Goal: Transaction & Acquisition: Obtain resource

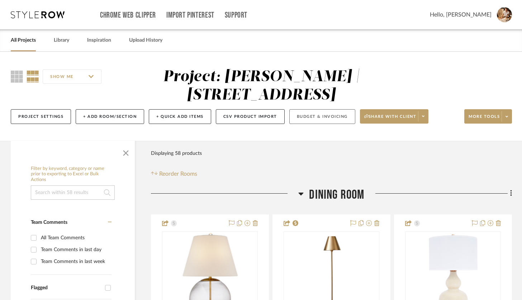
click at [314, 120] on button "Budget & Invoicing" at bounding box center [323, 116] width 66 height 15
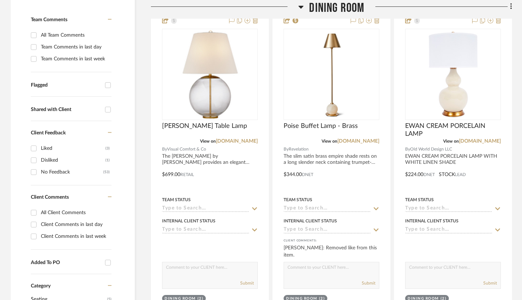
scroll to position [202, 0]
click at [33, 150] on input "Liked (3)" at bounding box center [33, 148] width 11 height 11
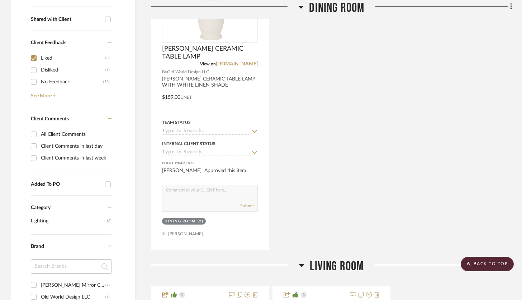
scroll to position [292, 0]
click at [34, 56] on input "Liked (3)" at bounding box center [33, 58] width 11 height 11
checkbox input "false"
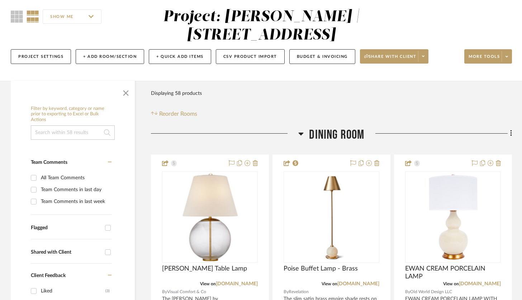
scroll to position [43, 0]
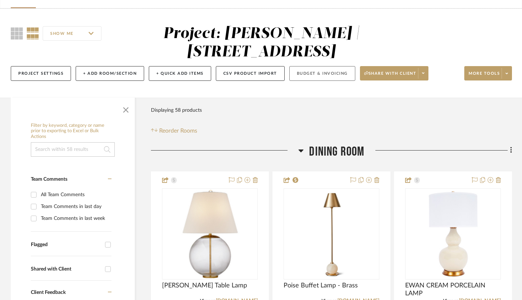
click at [339, 71] on button "Budget & Invoicing" at bounding box center [323, 73] width 66 height 15
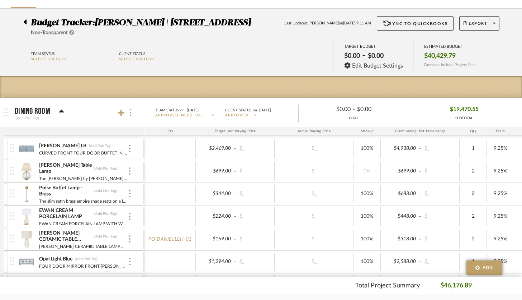
click at [151, 57] on span "SELECT STATUS" at bounding box center [135, 59] width 32 height 4
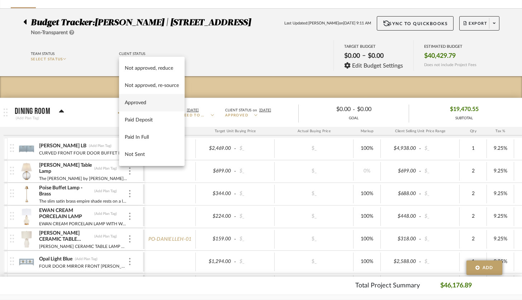
click at [149, 100] on span "Approved" at bounding box center [152, 102] width 54 height 6
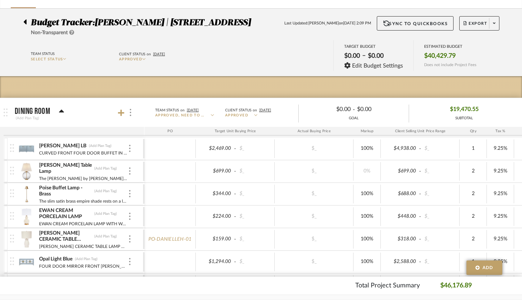
click at [280, 61] on div "Team Status SELECT STATUS Client Status on 10/6/2025 Approved TARGET BUDGET $0.…" at bounding box center [261, 56] width 497 height 32
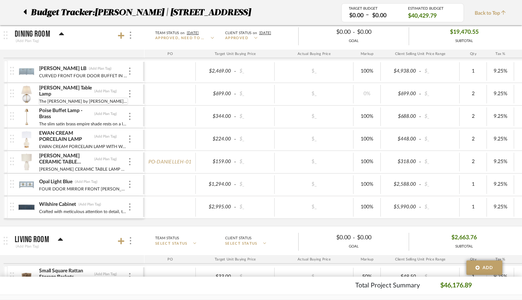
scroll to position [118, 0]
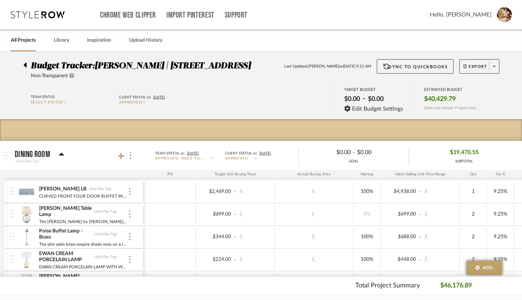
click at [252, 159] on p "Approved" at bounding box center [254, 158] width 59 height 5
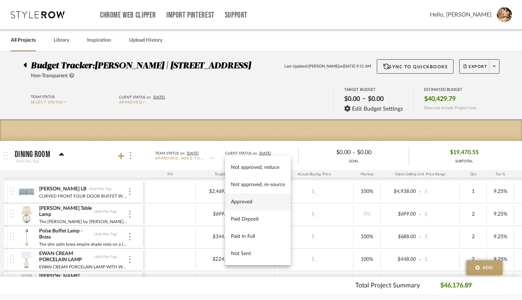
click at [203, 156] on div at bounding box center [261, 150] width 522 height 300
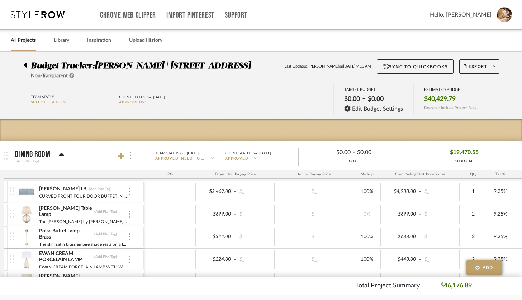
click at [207, 159] on p "Approved, Need to Invoice" at bounding box center [184, 158] width 59 height 5
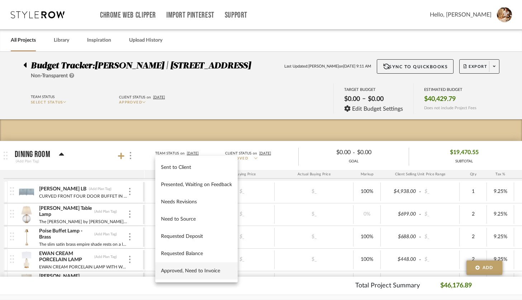
click at [204, 269] on span "Approved, Need to Invoice" at bounding box center [196, 271] width 71 height 6
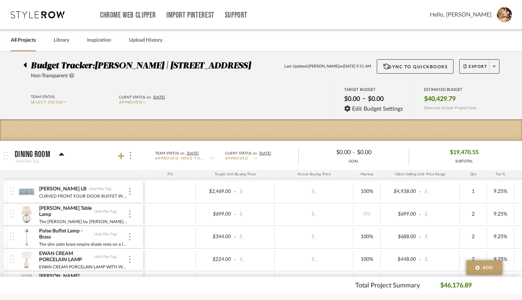
type input "[DATE]"
click at [121, 156] on icon at bounding box center [121, 156] width 6 height 6
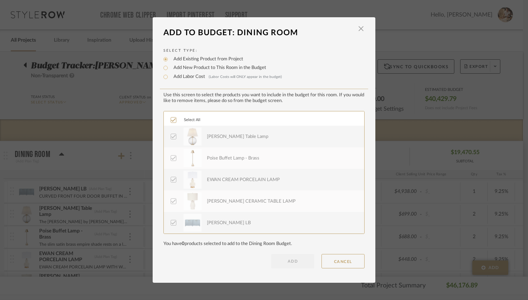
click at [368, 28] on dialog-header "Add To Budget: Dining Room ×" at bounding box center [264, 33] width 222 height 16
click at [367, 28] on dialog-header "Add To Budget: Dining Room ×" at bounding box center [264, 33] width 222 height 16
click at [360, 27] on span "button" at bounding box center [360, 29] width 14 height 14
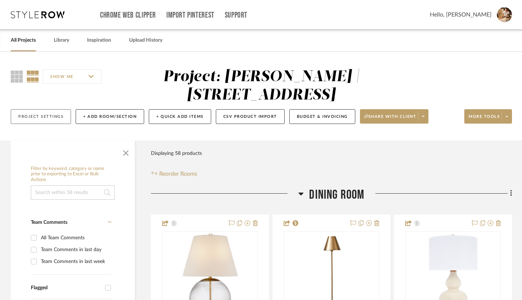
click at [63, 118] on button "Project Settings" at bounding box center [41, 116] width 60 height 15
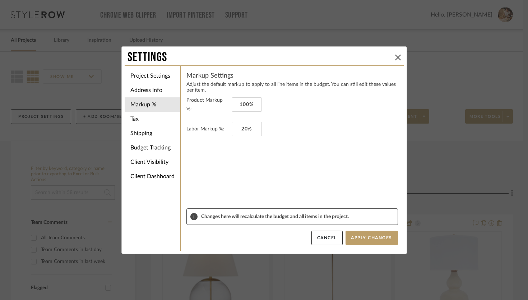
click at [395, 57] on icon at bounding box center [398, 58] width 6 height 6
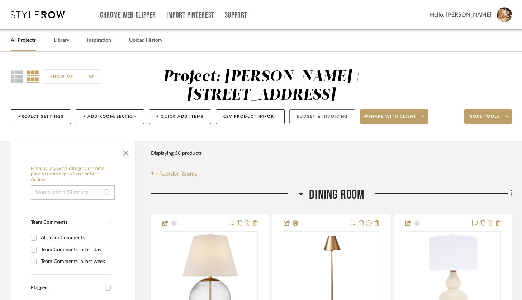
click at [327, 120] on button "Budget & Invoicing" at bounding box center [323, 116] width 66 height 15
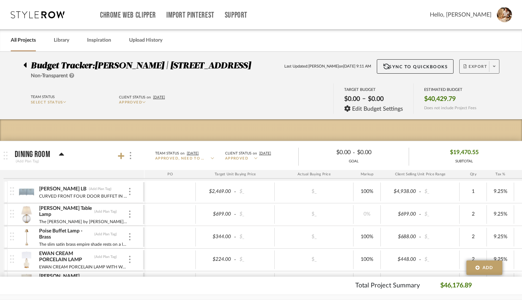
click at [497, 66] on span at bounding box center [494, 66] width 10 height 11
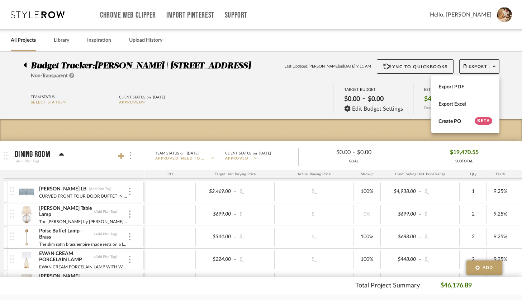
click at [303, 102] on div at bounding box center [261, 150] width 522 height 300
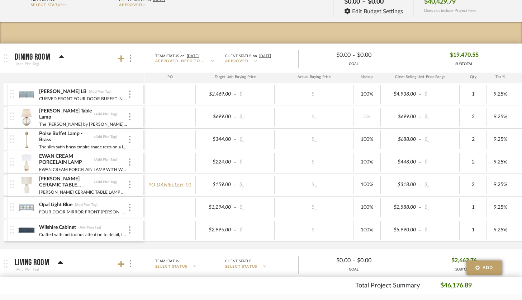
scroll to position [99, 0]
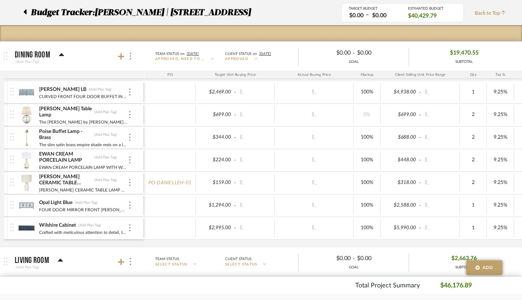
click at [11, 114] on img at bounding box center [12, 114] width 4 height 8
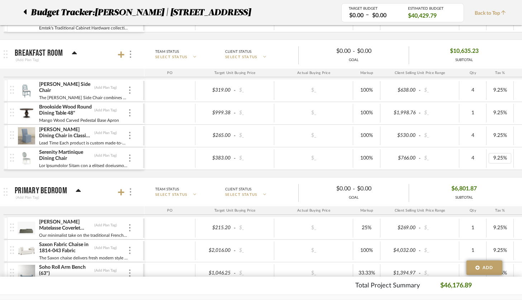
scroll to position [0, 77]
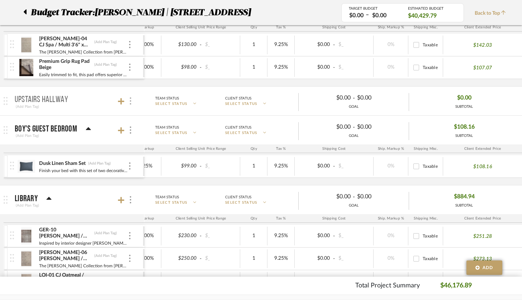
click at [131, 102] on div at bounding box center [130, 101] width 8 height 10
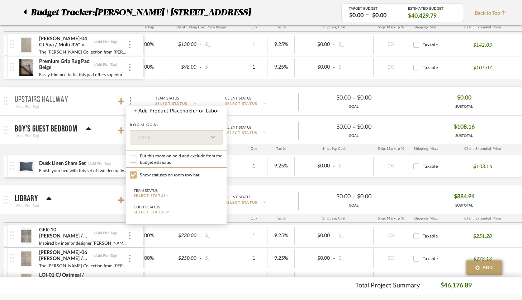
click at [136, 176] on input "Show statuses on room row bar." at bounding box center [133, 174] width 7 height 7
checkbox input "false"
click at [133, 175] on input "Show statuses on room row bar." at bounding box center [133, 174] width 7 height 7
checkbox input "true"
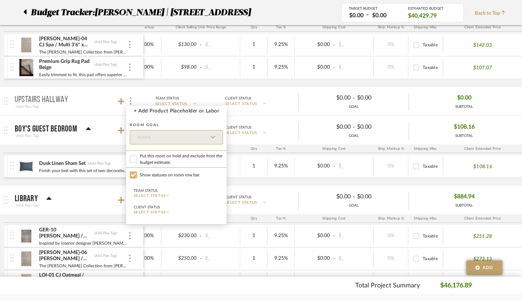
checkbox input "false"
click at [104, 102] on div at bounding box center [261, 150] width 522 height 300
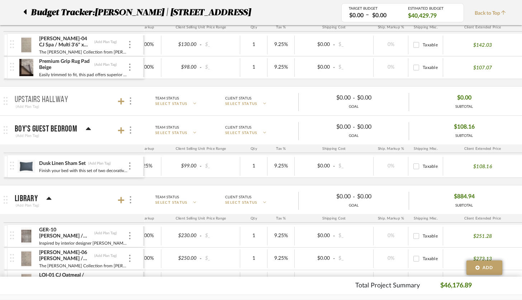
click at [25, 14] on icon at bounding box center [24, 12] width 3 height 9
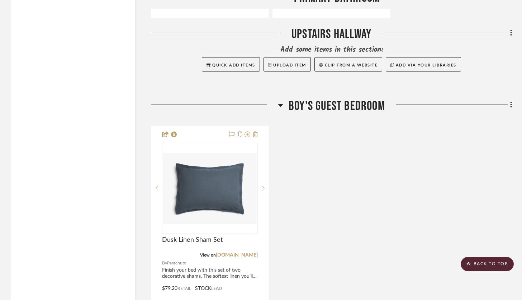
scroll to position [4585, 0]
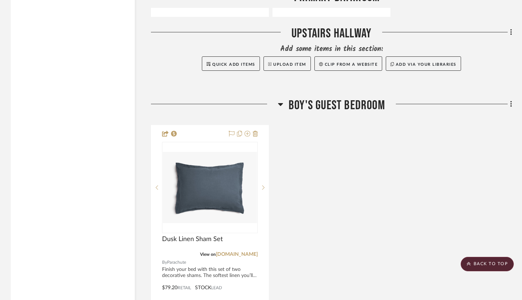
click at [512, 29] on icon at bounding box center [512, 32] width 2 height 8
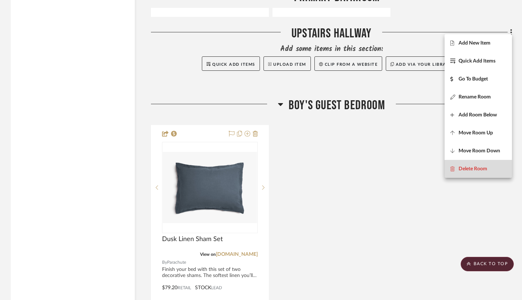
click at [478, 163] on button "Delete Room" at bounding box center [478, 169] width 67 height 18
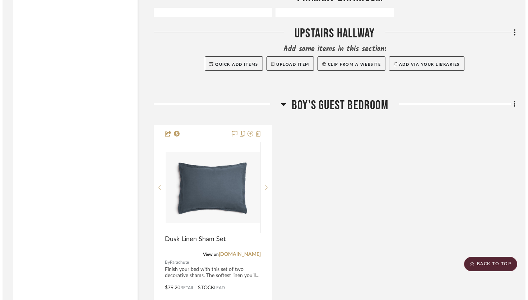
scroll to position [0, 0]
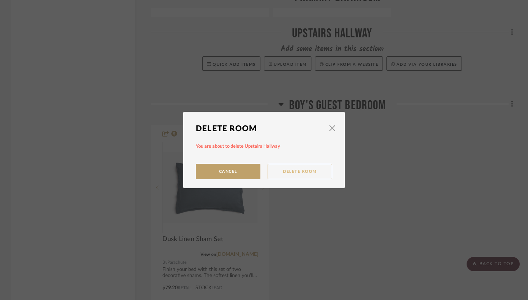
click at [285, 174] on button "Delete Room" at bounding box center [299, 171] width 65 height 15
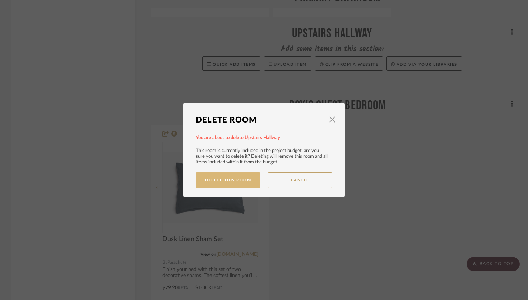
click at [247, 181] on button "Delete This Room" at bounding box center [228, 179] width 65 height 15
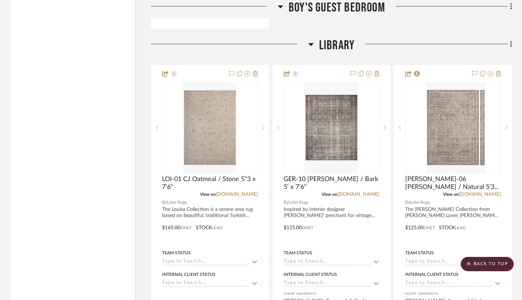
scroll to position [5265, 0]
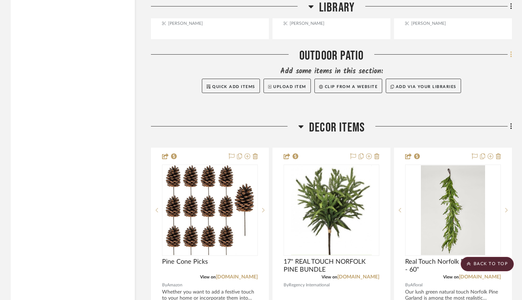
click at [512, 52] on icon at bounding box center [511, 54] width 1 height 6
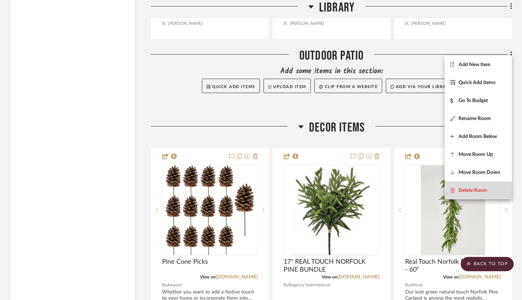
click at [482, 189] on span "Delete Room" at bounding box center [473, 190] width 29 height 6
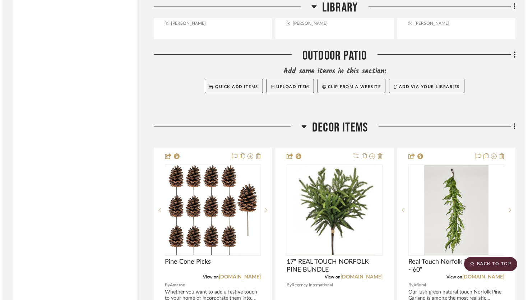
scroll to position [0, 0]
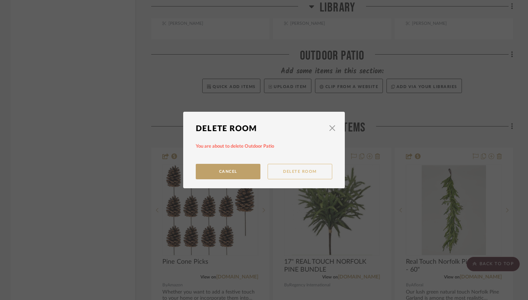
click at [290, 172] on button "Delete Room" at bounding box center [299, 171] width 65 height 15
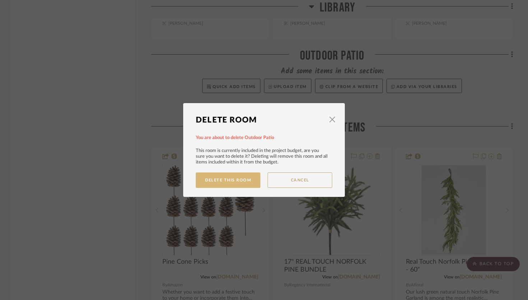
click at [235, 178] on button "Delete This Room" at bounding box center [228, 179] width 65 height 15
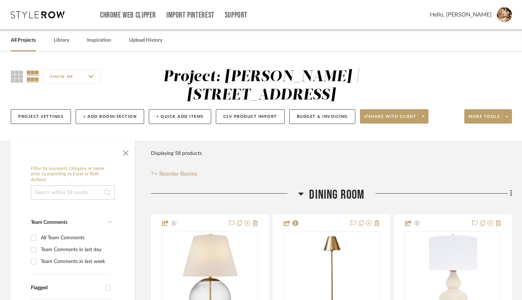
click at [85, 77] on input "SHOW ME" at bounding box center [72, 76] width 59 height 14
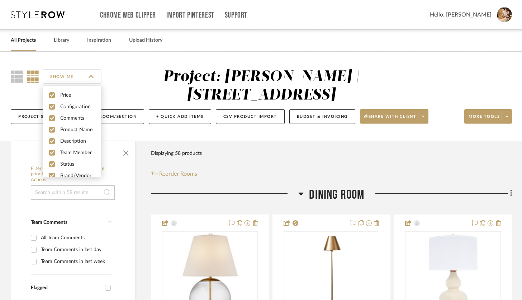
click at [89, 76] on input "SHOW ME" at bounding box center [72, 76] width 59 height 14
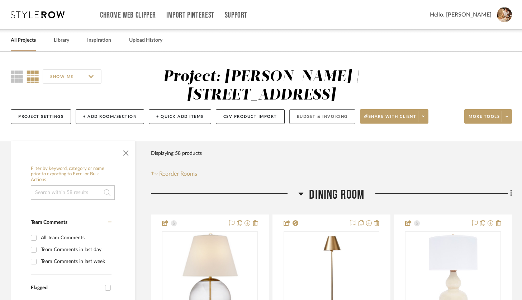
click at [325, 119] on button "Budget & Invoicing" at bounding box center [323, 116] width 66 height 15
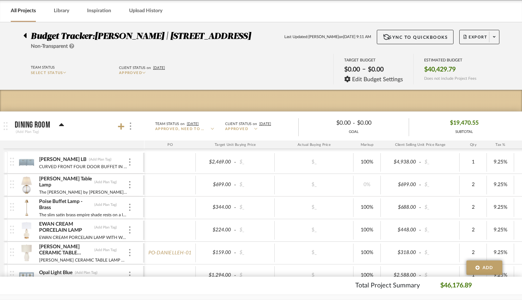
scroll to position [31, 0]
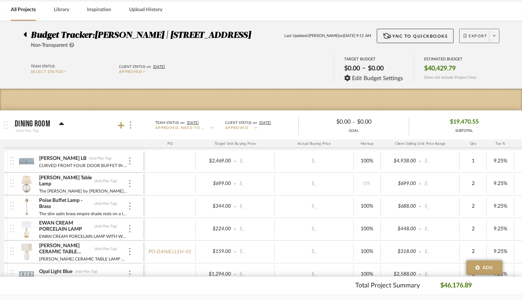
click at [477, 36] on span "Export" at bounding box center [476, 38] width 24 height 11
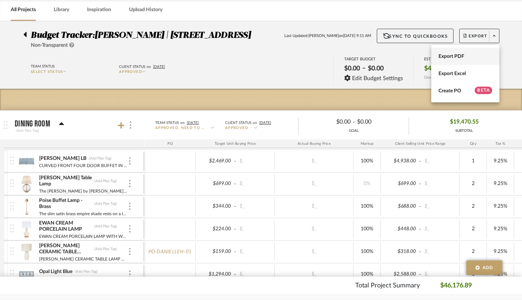
click at [465, 56] on span "Export PDF" at bounding box center [466, 56] width 54 height 6
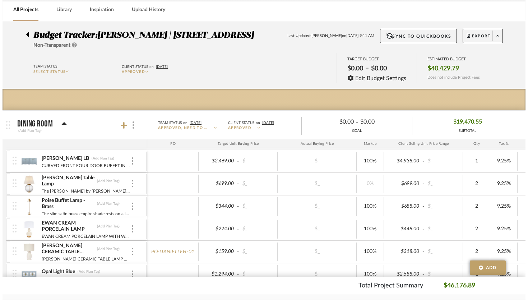
scroll to position [0, 0]
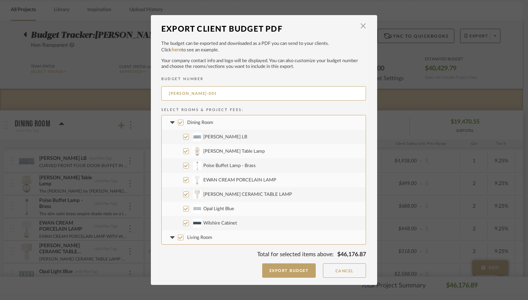
click at [183, 151] on input "[PERSON_NAME] Table Lamp" at bounding box center [186, 151] width 6 height 6
checkbox input "false"
click at [183, 179] on input "EWAN CREAM PORCELAIN LAMP" at bounding box center [186, 180] width 6 height 6
checkbox input "false"
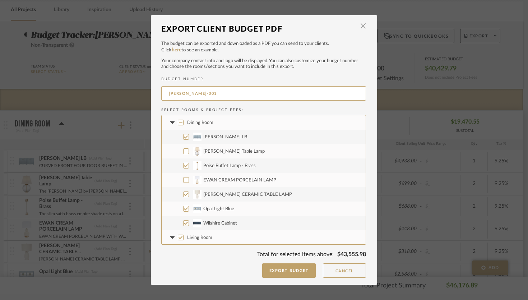
click at [183, 206] on input "Opal Light Blue" at bounding box center [186, 209] width 6 height 6
checkbox input "false"
click at [183, 220] on input "Wilshire Cabinet" at bounding box center [186, 223] width 6 height 6
checkbox input "false"
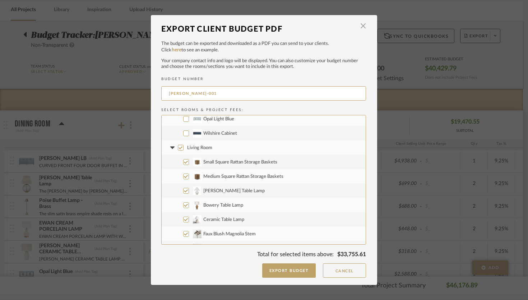
scroll to position [90, 0]
click at [184, 191] on input "Graham Table Lamp" at bounding box center [186, 190] width 6 height 6
checkbox input "false"
click at [184, 203] on input "Bowery Table Lamp" at bounding box center [186, 205] width 6 height 6
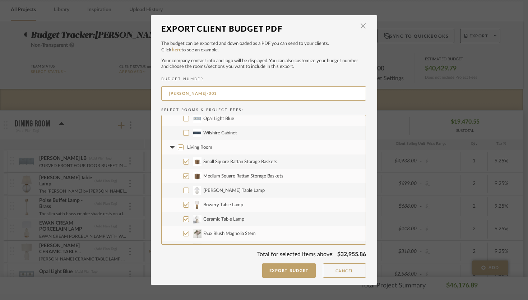
checkbox input "false"
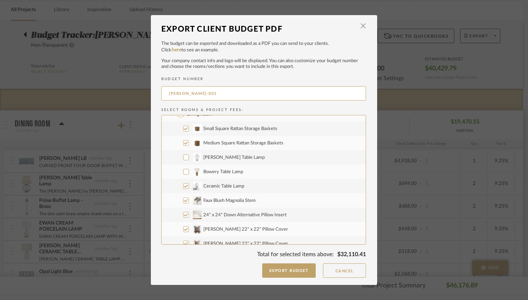
scroll to position [134, 0]
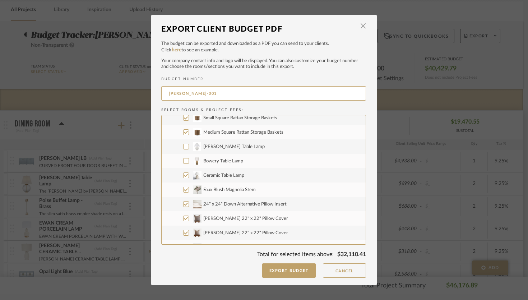
click at [185, 173] on input "Ceramic Table Lamp" at bounding box center [186, 175] width 6 height 6
checkbox input "false"
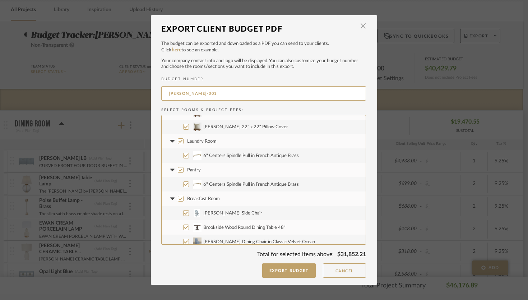
scroll to position [270, 0]
click at [186, 153] on label "6" Centers Spindle Pull in French Antique Brass" at bounding box center [263, 154] width 204 height 14
click at [186, 153] on input "6" Centers Spindle Pull in French Antique Brass" at bounding box center [186, 154] width 6 height 6
checkbox input "false"
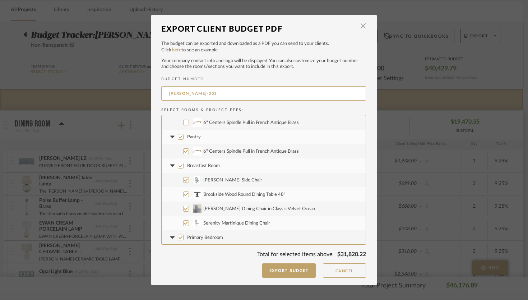
scroll to position [303, 0]
click at [183, 178] on input "Wilson Side Chair" at bounding box center [186, 178] width 6 height 6
checkbox input "false"
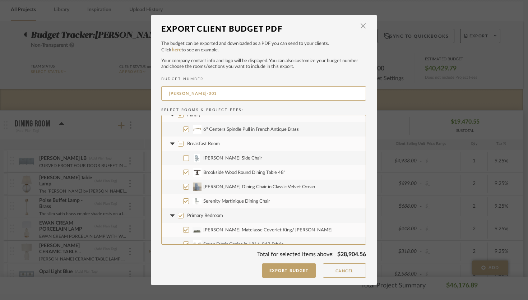
click at [186, 202] on label "Serenity Martinique Dining Chair" at bounding box center [263, 201] width 204 height 14
click at [186, 202] on input "Serenity Martinique Dining Chair" at bounding box center [186, 201] width 6 height 6
checkbox input "false"
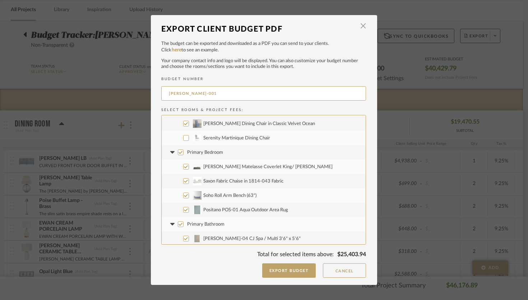
scroll to position [387, 0]
click at [184, 179] on input "Saxon Fabric Chaise in 1814-043 Fabric" at bounding box center [186, 180] width 6 height 6
checkbox input "false"
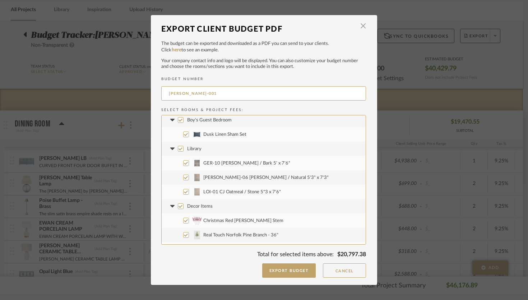
scroll to position [536, 0]
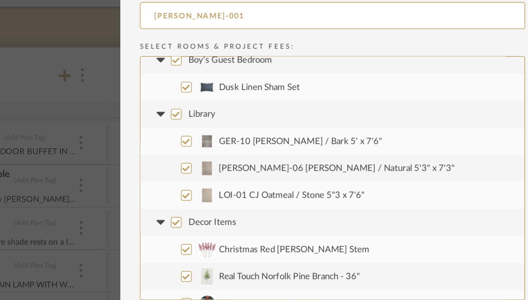
click at [183, 161] on input "GER-10 AL Moss / Bark 5' x 7'6"" at bounding box center [186, 160] width 6 height 6
checkbox input "false"
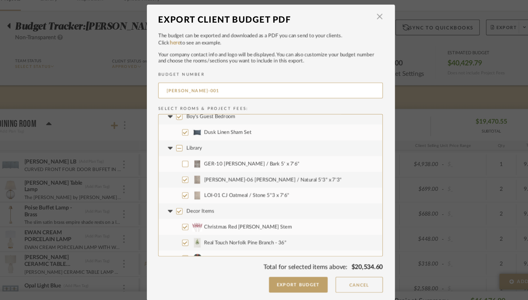
click at [184, 188] on input "LOI-01 CJ Oatmeal / Stone 5"3 x 7'6"" at bounding box center [186, 189] width 6 height 6
checkbox input "false"
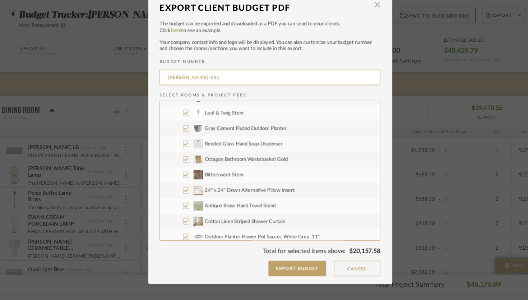
scroll to position [689, 0]
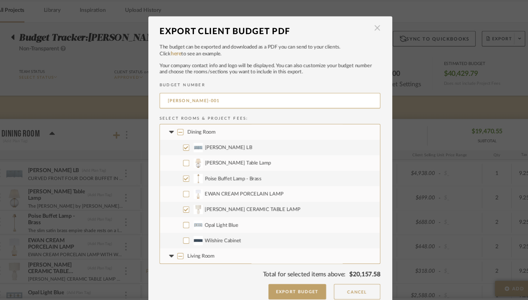
click at [361, 25] on span "button" at bounding box center [363, 26] width 14 height 14
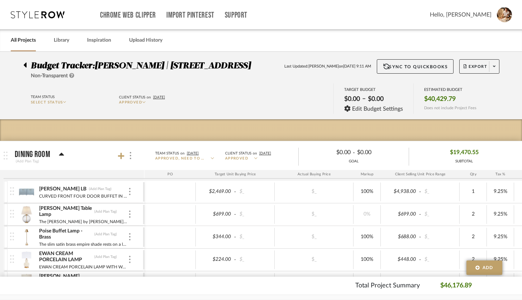
click at [25, 65] on icon at bounding box center [25, 64] width 3 height 5
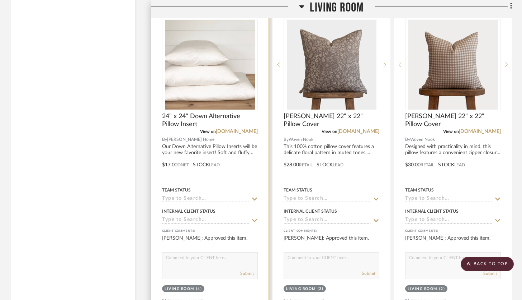
click at [245, 168] on div at bounding box center [209, 160] width 117 height 314
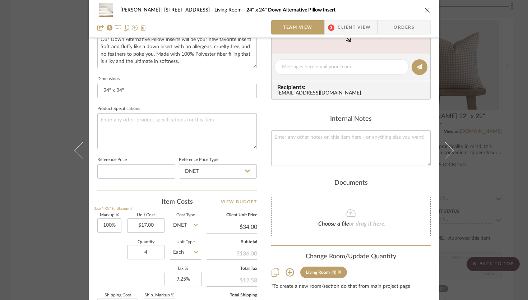
click at [425, 9] on icon "close" at bounding box center [427, 10] width 6 height 6
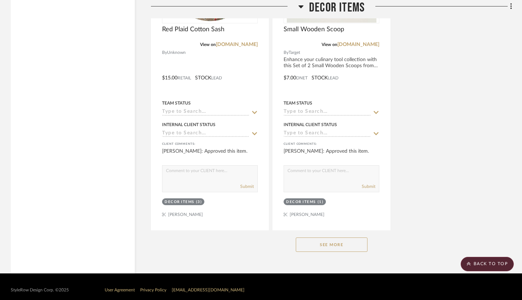
click at [359, 237] on button "See More" at bounding box center [332, 244] width 72 height 14
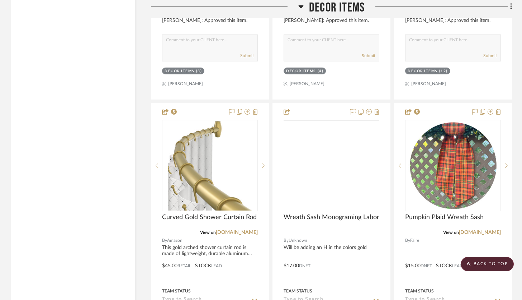
scroll to position [6496, 0]
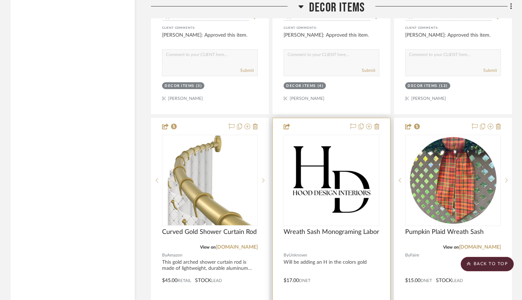
click at [328, 122] on div at bounding box center [331, 275] width 117 height 314
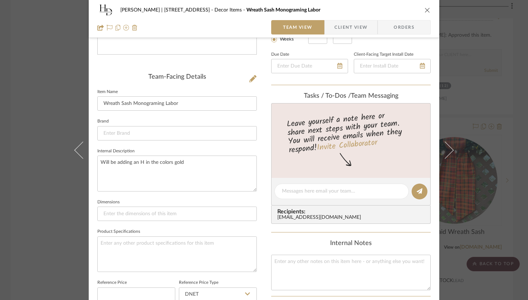
scroll to position [49, 0]
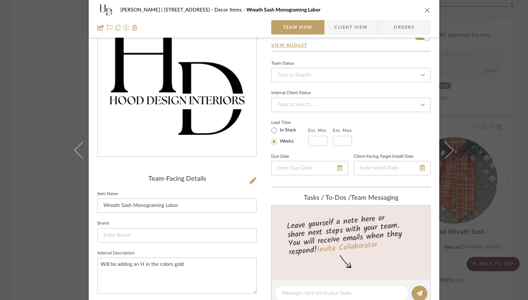
click at [424, 10] on icon "close" at bounding box center [427, 10] width 6 height 6
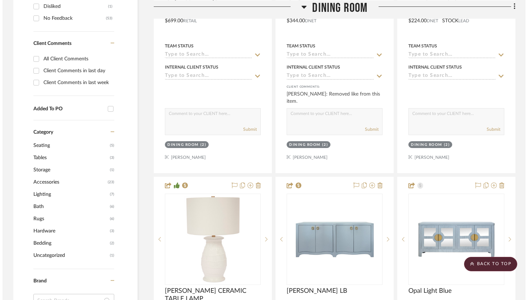
scroll to position [0, 0]
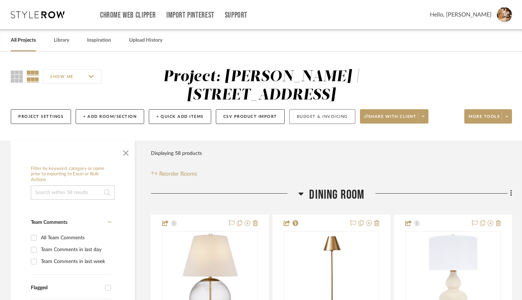
click at [339, 115] on button "Budget & Invoicing" at bounding box center [323, 116] width 66 height 15
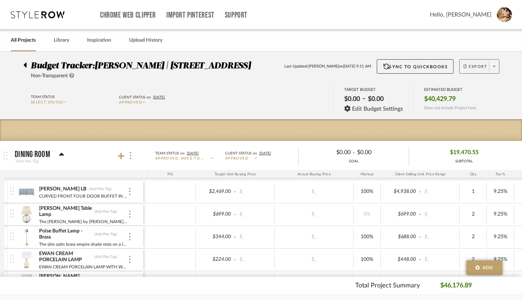
click at [497, 69] on span at bounding box center [494, 66] width 10 height 11
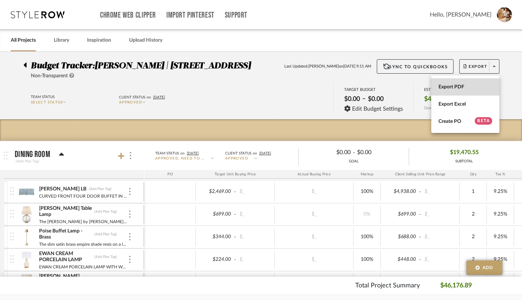
click at [463, 86] on span "Export PDF" at bounding box center [466, 87] width 54 height 6
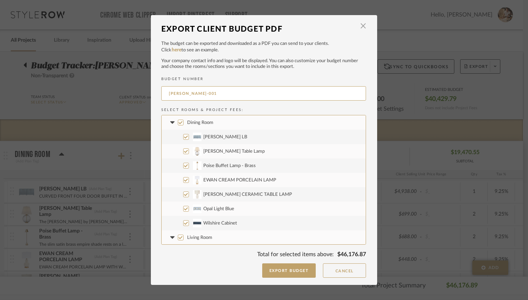
click at [183, 150] on input "[PERSON_NAME] Table Lamp" at bounding box center [186, 151] width 6 height 6
checkbox input "false"
click at [183, 179] on input "EWAN CREAM PORCELAIN LAMP" at bounding box center [186, 180] width 6 height 6
checkbox input "false"
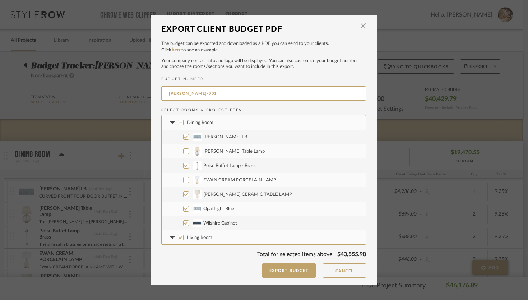
click at [183, 209] on input "Opal Light Blue" at bounding box center [186, 209] width 6 height 6
checkbox input "false"
click at [183, 220] on label "Wilshire Cabinet" at bounding box center [263, 223] width 204 height 14
click at [183, 220] on input "Wilshire Cabinet" at bounding box center [186, 223] width 6 height 6
checkbox input "false"
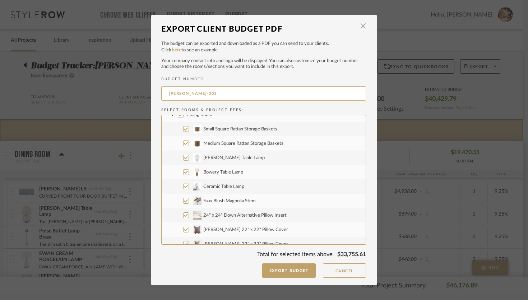
scroll to position [122, 0]
click at [184, 189] on input "Ceramic Table Lamp" at bounding box center [186, 187] width 6 height 6
checkbox input "false"
click at [184, 172] on input "Bowery Table Lamp" at bounding box center [186, 172] width 6 height 6
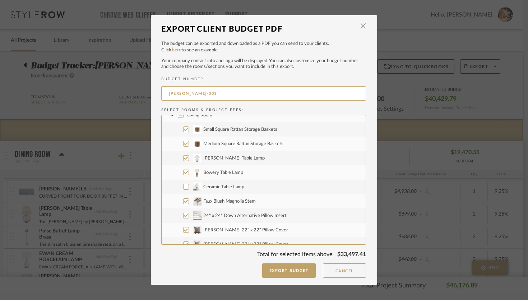
checkbox input "false"
click at [184, 161] on label "Graham Table Lamp" at bounding box center [263, 158] width 204 height 14
click at [184, 161] on input "Graham Table Lamp" at bounding box center [186, 158] width 6 height 6
checkbox input "false"
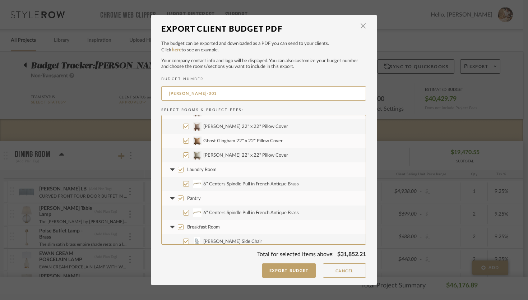
scroll to position [240, 0]
click at [184, 184] on input "6" Centers Spindle Pull in French Antique Brass" at bounding box center [186, 184] width 6 height 6
checkbox input "false"
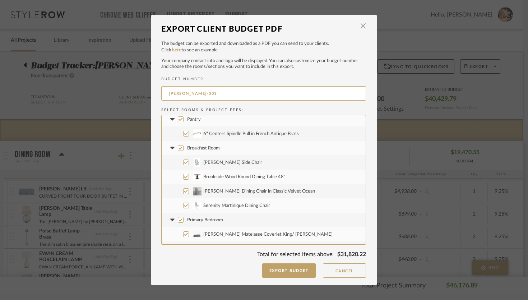
scroll to position [319, 0]
click at [183, 163] on input "Wilson Side Chair" at bounding box center [186, 162] width 6 height 6
checkbox input "false"
click at [184, 202] on input "Serenity Martinique Dining Chair" at bounding box center [186, 205] width 6 height 6
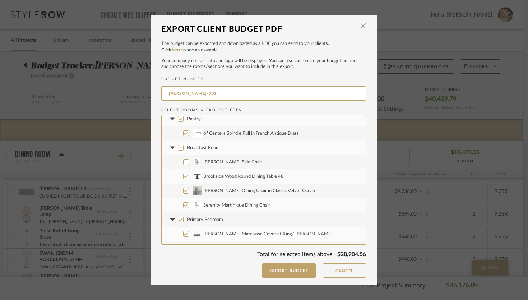
checkbox input "false"
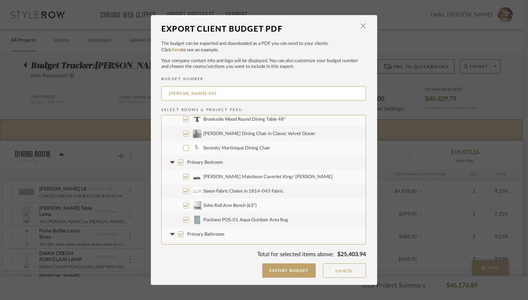
scroll to position [386, 0]
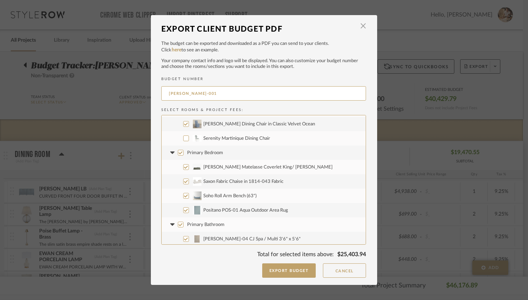
click at [183, 180] on input "Saxon Fabric Chaise in 1814-043 Fabric" at bounding box center [186, 181] width 6 height 6
checkbox input "false"
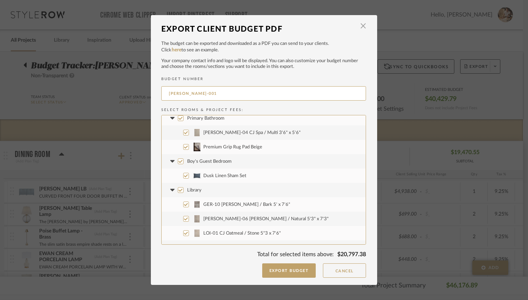
scroll to position [523, 0]
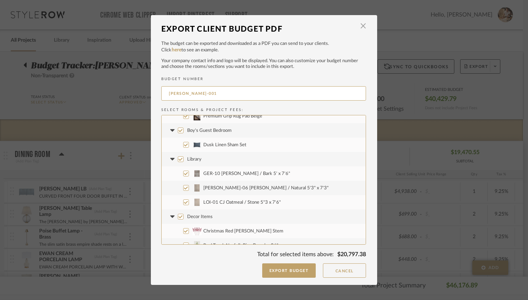
click at [183, 172] on input "GER-10 AL Moss / Bark 5' x 7'6"" at bounding box center [186, 173] width 6 height 6
checkbox input "false"
click at [184, 201] on input "LOI-01 CJ Oatmeal / Stone 5"3 x 7'6"" at bounding box center [186, 202] width 6 height 6
checkbox input "false"
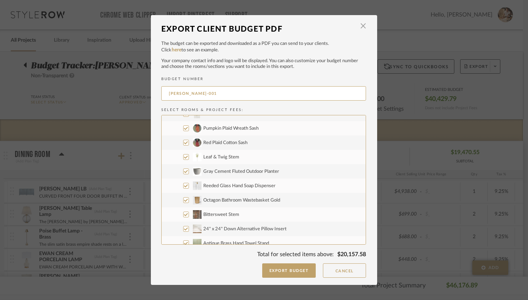
scroll to position [656, 0]
click at [183, 226] on input "24" x 24" Down Alternative Pillow Insert" at bounding box center [186, 227] width 6 height 6
checkbox input "false"
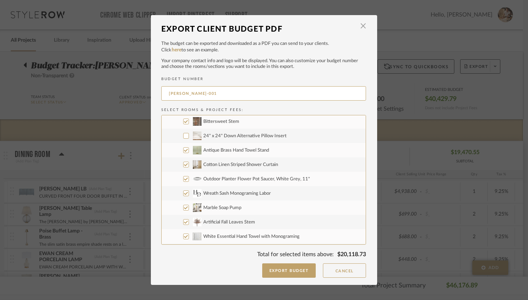
scroll to position [746, 0]
click at [185, 137] on input "24" x 24" Down Alternative Pillow Insert" at bounding box center [186, 137] width 6 height 6
checkbox input "true"
click at [185, 137] on input "24" x 24" Down Alternative Pillow Insert" at bounding box center [186, 137] width 6 height 6
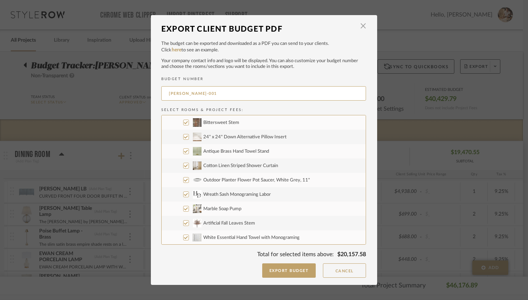
checkbox input "false"
click at [185, 137] on input "24" x 24" Down Alternative Pillow Insert" at bounding box center [186, 137] width 6 height 6
checkbox input "true"
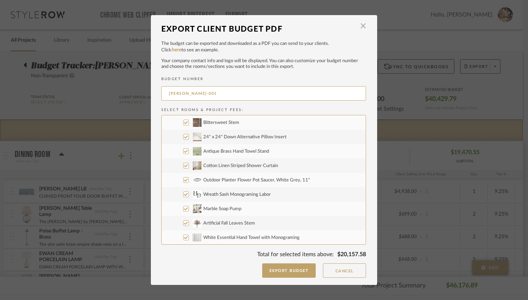
click at [185, 137] on input "24" x 24" Down Alternative Pillow Insert" at bounding box center [186, 137] width 6 height 6
checkbox input "false"
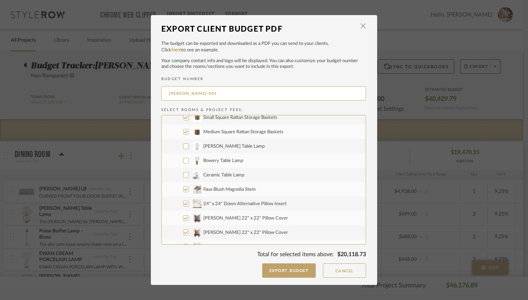
scroll to position [135, 0]
click at [184, 202] on input "24" x 24" Down Alternative Pillow Insert" at bounding box center [186, 203] width 6 height 6
click at [184, 203] on input "24" x 24" Down Alternative Pillow Insert" at bounding box center [186, 203] width 6 height 6
checkbox input "true"
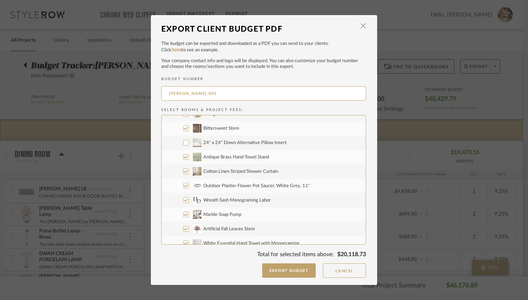
scroll to position [738, 0]
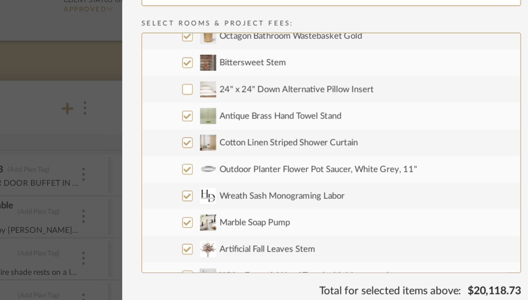
click at [184, 217] on input "Marble Soap Pump" at bounding box center [186, 217] width 6 height 6
checkbox input "false"
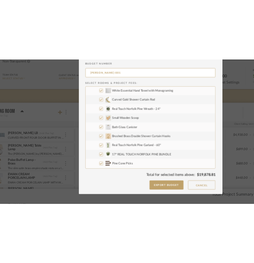
scroll to position [0, 0]
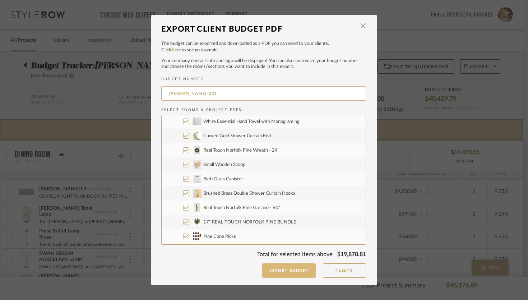
click at [302, 275] on button "Export Budget" at bounding box center [289, 270] width 54 height 14
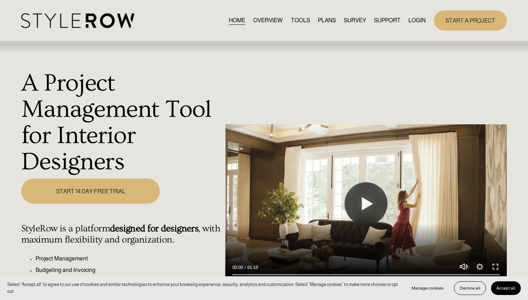
click at [417, 19] on link "LOGIN" at bounding box center [416, 20] width 17 height 10
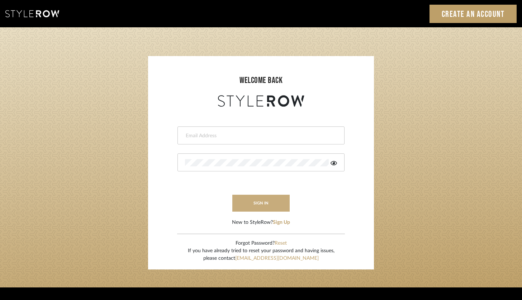
type input "[PERSON_NAME][EMAIL_ADDRESS][DOMAIN_NAME]"
click at [275, 206] on button "sign in" at bounding box center [261, 203] width 57 height 17
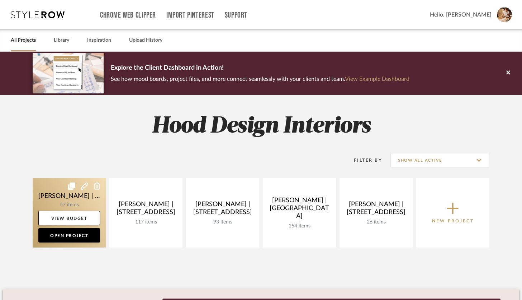
click at [82, 192] on link at bounding box center [69, 212] width 73 height 69
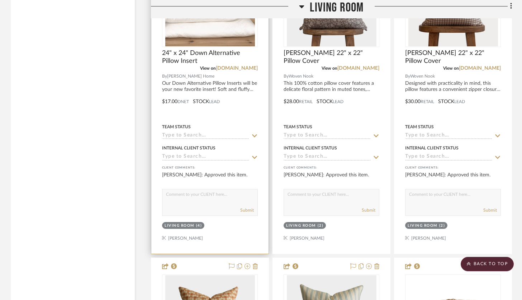
scroll to position [1285, 0]
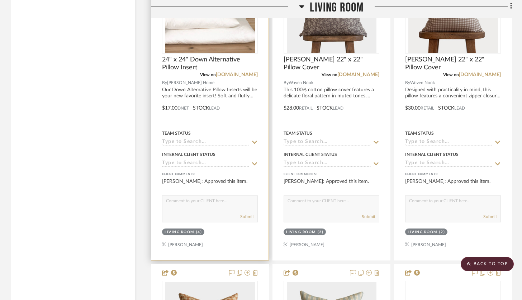
click at [247, 128] on div "Team Status" at bounding box center [210, 136] width 96 height 17
click at [245, 118] on div at bounding box center [209, 103] width 117 height 314
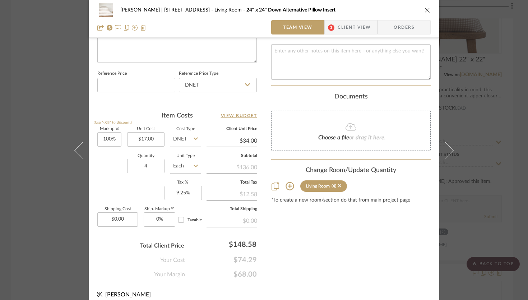
scroll to position [355, 0]
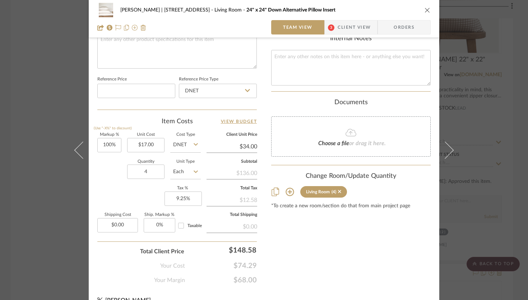
click at [424, 10] on icon "close" at bounding box center [427, 10] width 6 height 6
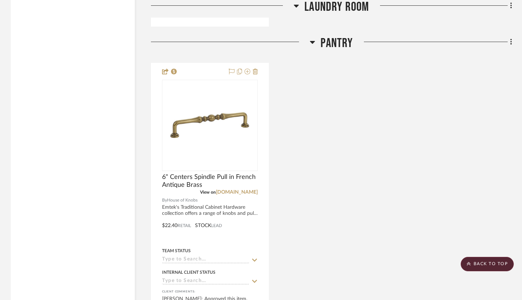
scroll to position [2535, 0]
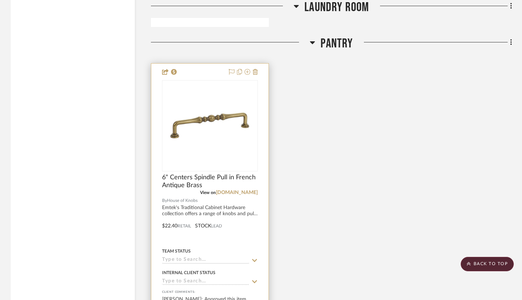
click at [240, 237] on div at bounding box center [209, 221] width 117 height 314
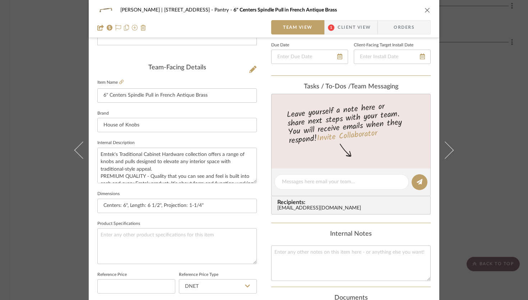
scroll to position [267, 0]
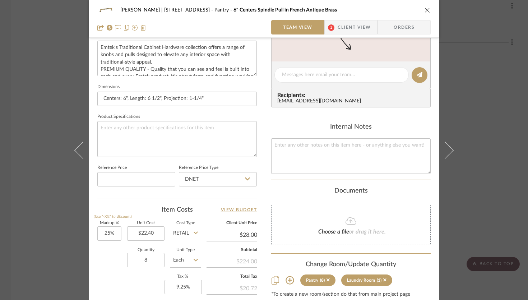
click at [425, 14] on div "Danielle Hirschovits | 349 Boot Hill Ln Pantry 6" Centers Spindle Pull in Frenc…" at bounding box center [263, 10] width 333 height 14
click at [425, 10] on icon "close" at bounding box center [427, 10] width 6 height 6
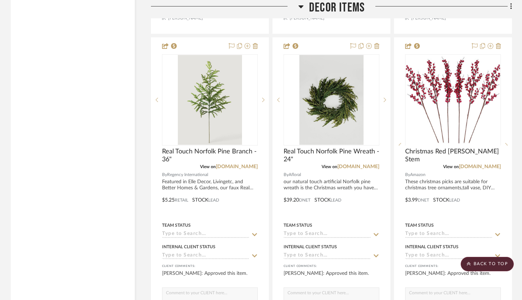
scroll to position [5662, 0]
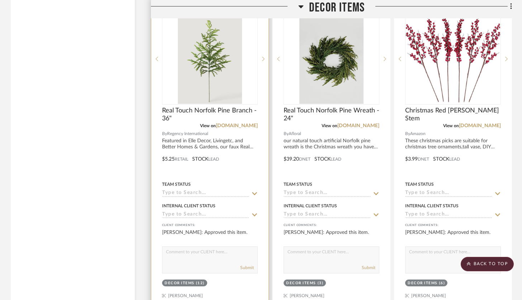
click at [235, 169] on div at bounding box center [209, 154] width 117 height 314
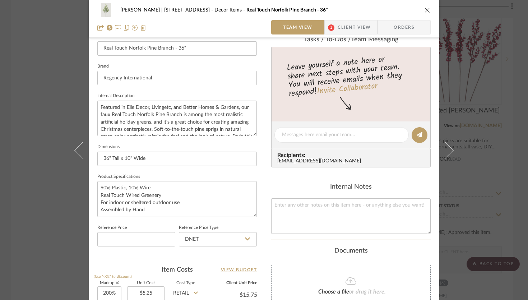
scroll to position [0, 0]
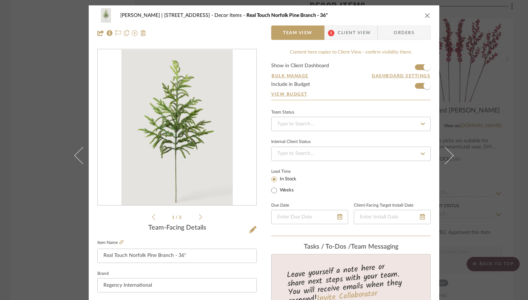
click at [425, 14] on icon "close" at bounding box center [427, 16] width 6 height 6
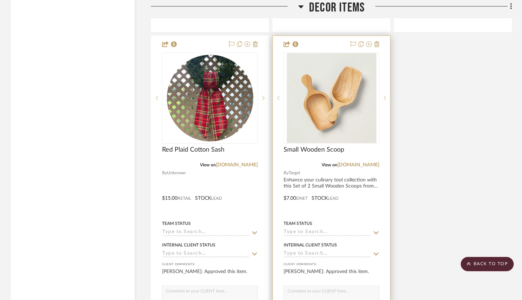
scroll to position [5928, 0]
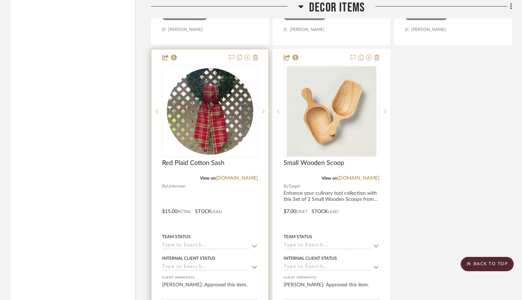
click at [253, 202] on div at bounding box center [209, 206] width 117 height 314
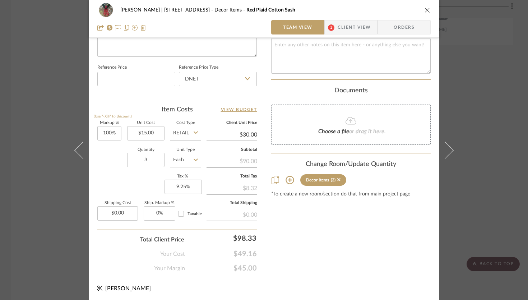
scroll to position [0, 0]
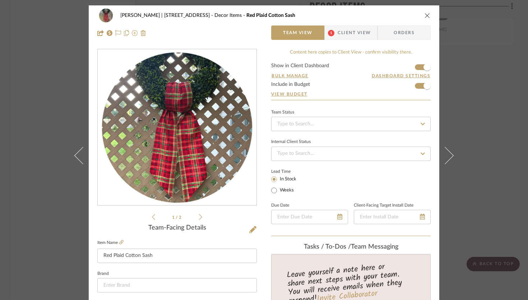
click at [353, 36] on span "Client View" at bounding box center [353, 32] width 33 height 14
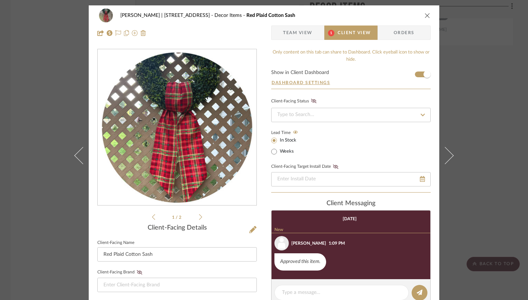
click at [427, 14] on icon "close" at bounding box center [427, 16] width 6 height 6
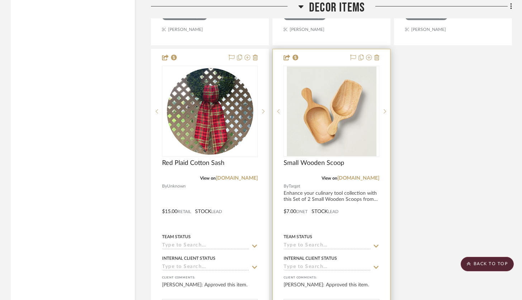
scroll to position [6062, 0]
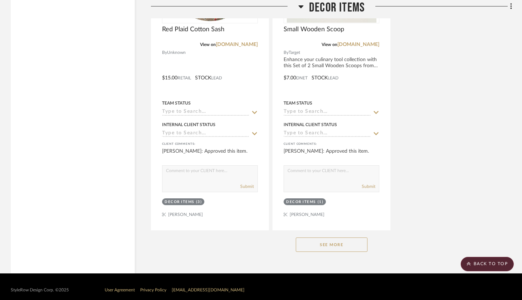
click at [343, 239] on button "See More" at bounding box center [332, 244] width 72 height 14
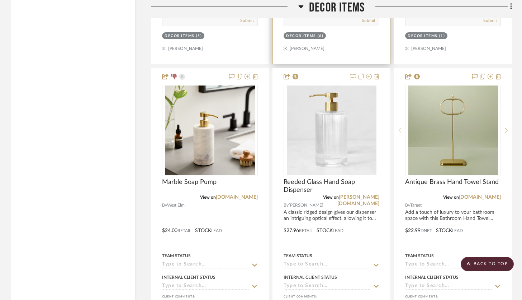
scroll to position [7187, 0]
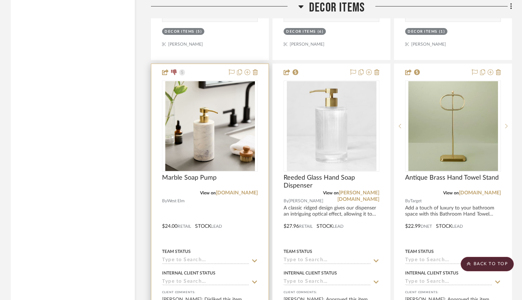
click at [245, 213] on div at bounding box center [209, 221] width 117 height 314
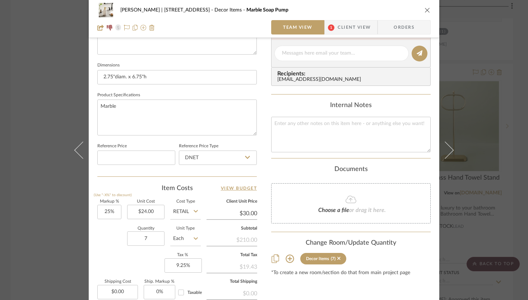
scroll to position [306, 0]
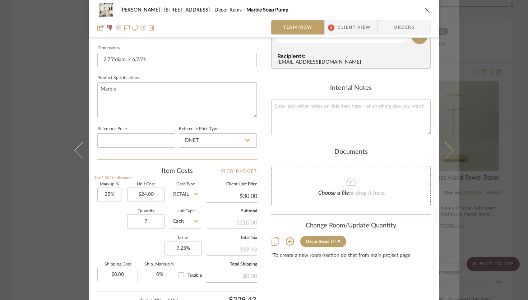
click at [448, 150] on icon at bounding box center [444, 149] width 17 height 17
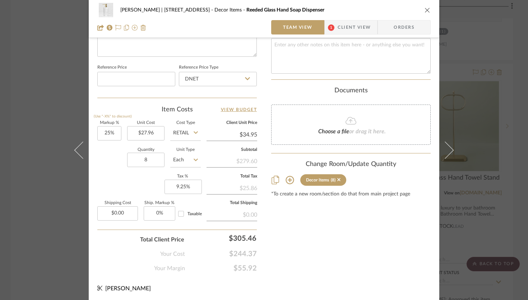
scroll to position [367, 0]
click at [424, 10] on icon "close" at bounding box center [427, 10] width 6 height 6
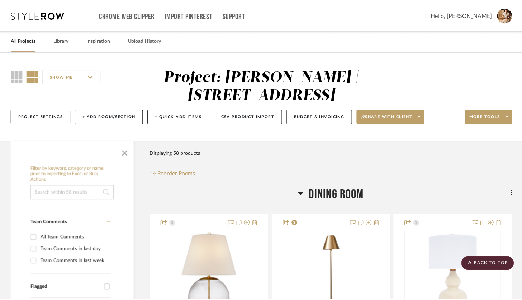
scroll to position [7187, 0]
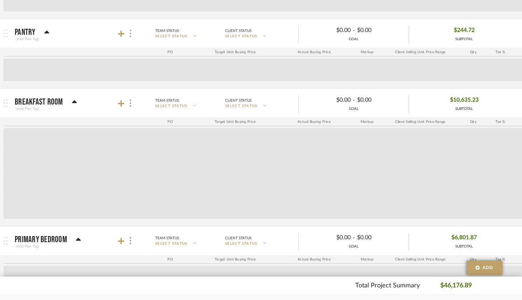
scroll to position [670, 0]
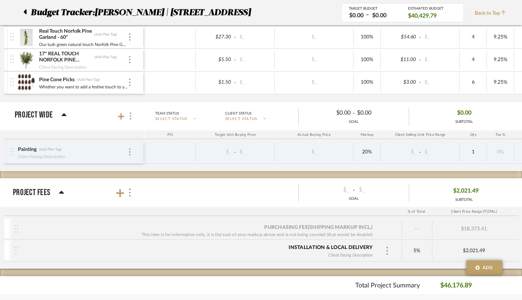
scroll to position [1853, 0]
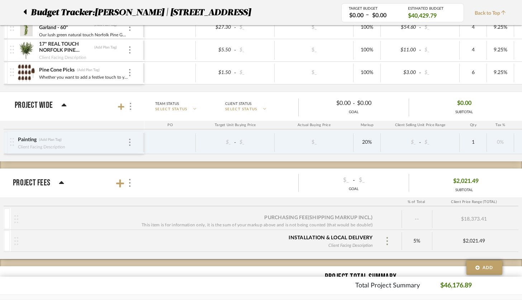
click at [65, 184] on mat-panel-title "Project Fees" at bounding box center [76, 182] width 126 height 23
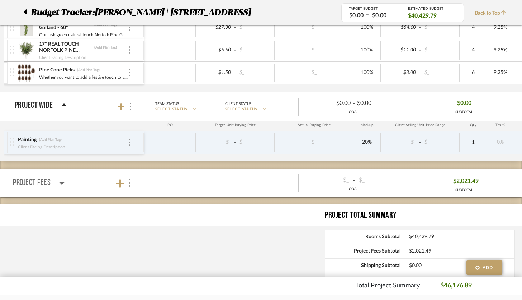
click at [65, 184] on mat-panel-title "Project Fees" at bounding box center [76, 182] width 126 height 23
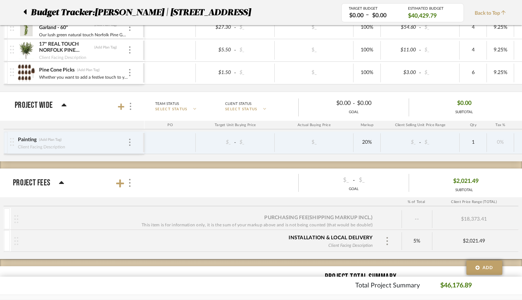
click at [477, 183] on span "$2,021.49" at bounding box center [466, 180] width 25 height 11
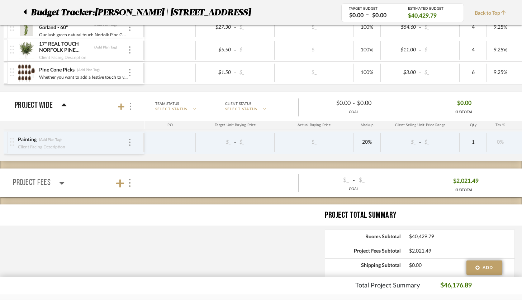
click at [477, 183] on span "$2,021.49" at bounding box center [466, 180] width 25 height 11
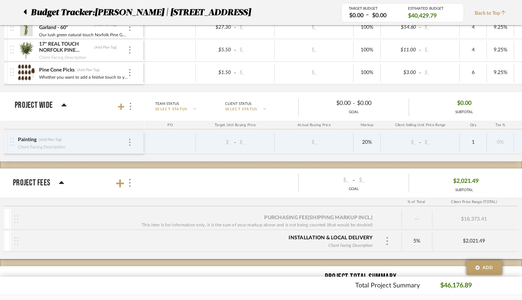
click at [477, 183] on span "$2,021.49" at bounding box center [466, 180] width 25 height 11
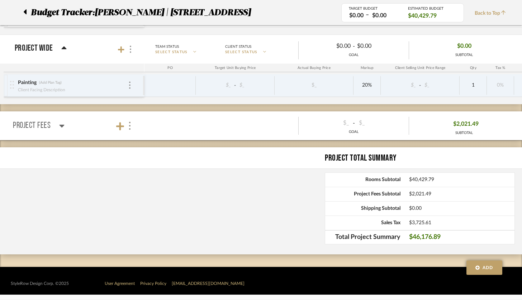
scroll to position [1910, 0]
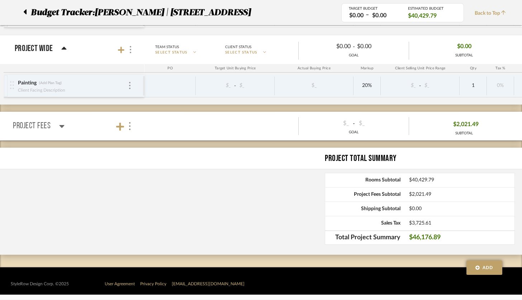
click at [434, 195] on span "$2,021.49" at bounding box center [462, 194] width 106 height 6
click at [419, 194] on span "$2,021.49" at bounding box center [462, 194] width 106 height 6
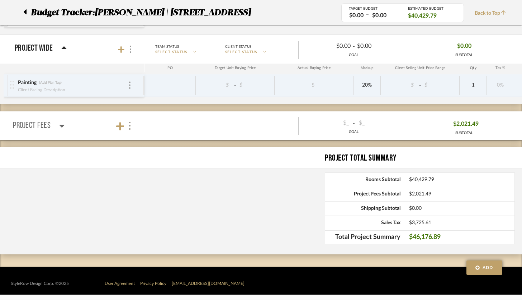
click at [511, 129] on div "$2,021.49 SUBTOTAL" at bounding box center [464, 126] width 110 height 23
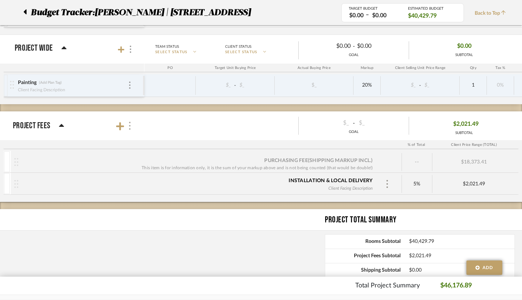
click at [133, 128] on div at bounding box center [130, 126] width 8 height 10
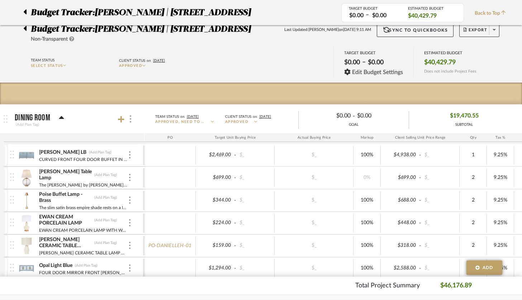
scroll to position [0, 0]
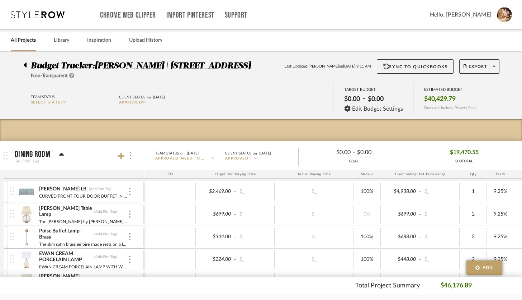
click at [32, 42] on link "All Projects" at bounding box center [23, 41] width 25 height 10
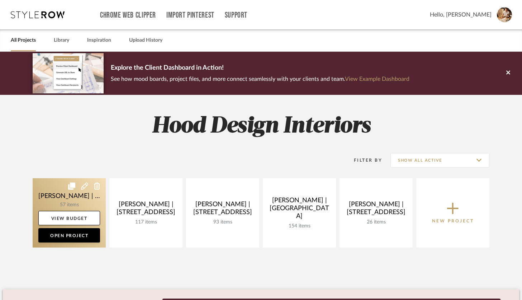
click at [85, 196] on link at bounding box center [69, 212] width 73 height 69
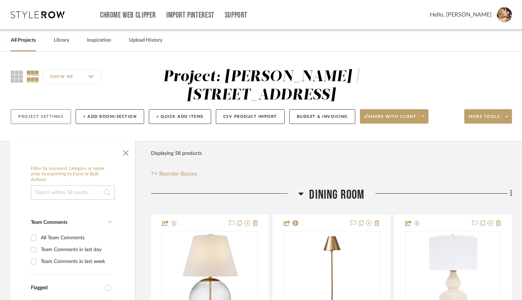
click at [52, 110] on button "Project Settings" at bounding box center [41, 116] width 60 height 15
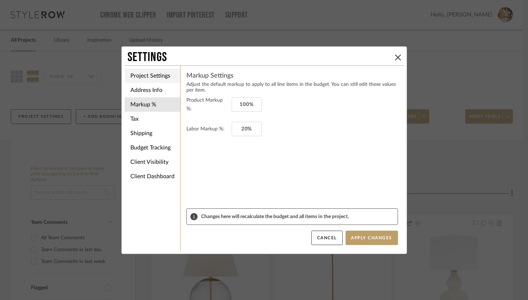
click at [152, 77] on li "Project Settings" at bounding box center [153, 76] width 56 height 14
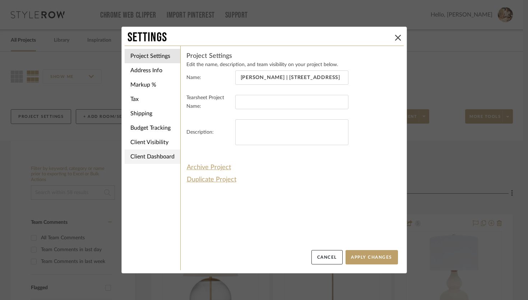
click at [137, 156] on li "Client Dashboard" at bounding box center [153, 156] width 56 height 14
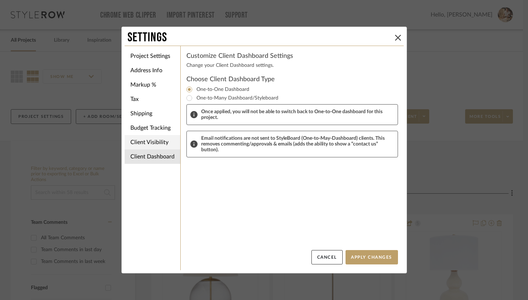
click at [142, 142] on li "Client Visibility" at bounding box center [153, 142] width 56 height 14
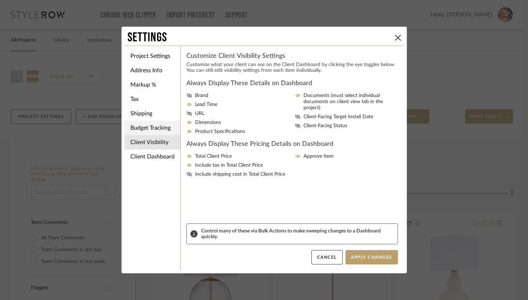
click at [142, 128] on li "Budget Tracking" at bounding box center [153, 128] width 56 height 14
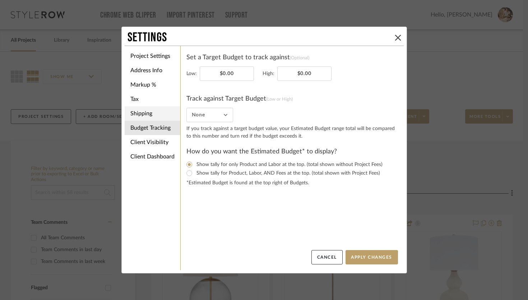
click at [140, 109] on li "Shipping" at bounding box center [153, 113] width 56 height 14
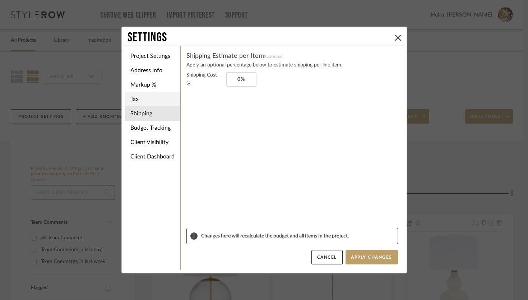
click at [138, 99] on li "Tax" at bounding box center [153, 99] width 56 height 14
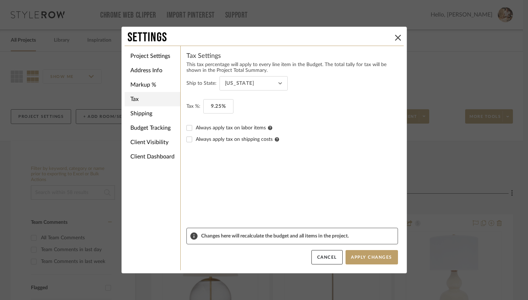
click at [137, 92] on li "Tax" at bounding box center [153, 99] width 56 height 14
click at [138, 88] on li "Markup %" at bounding box center [153, 85] width 56 height 14
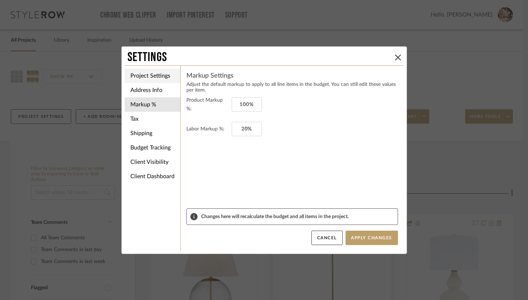
click at [142, 75] on li "Project Settings" at bounding box center [153, 76] width 56 height 14
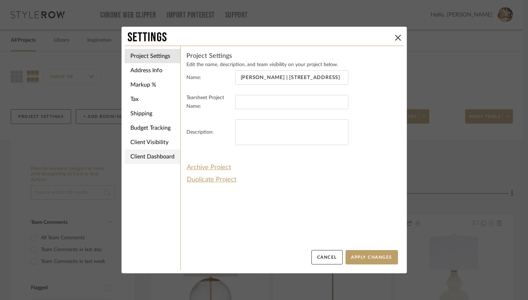
click at [155, 151] on li "Client Dashboard" at bounding box center [153, 156] width 56 height 14
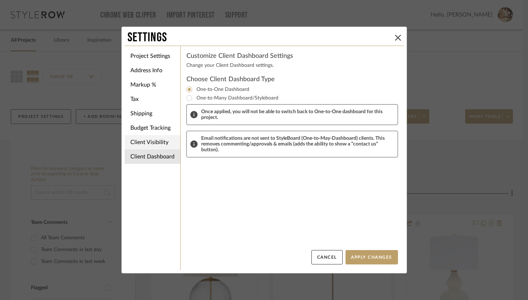
click at [158, 146] on li "Client Visibility" at bounding box center [153, 142] width 56 height 14
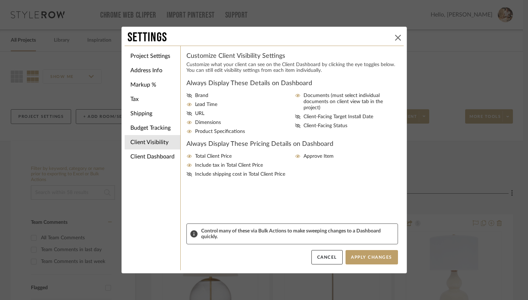
click at [395, 36] on icon at bounding box center [398, 38] width 6 height 6
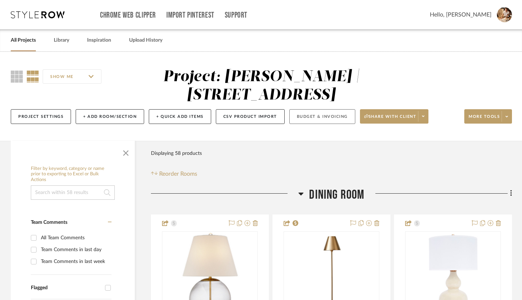
click at [319, 118] on button "Budget & Invoicing" at bounding box center [323, 116] width 66 height 15
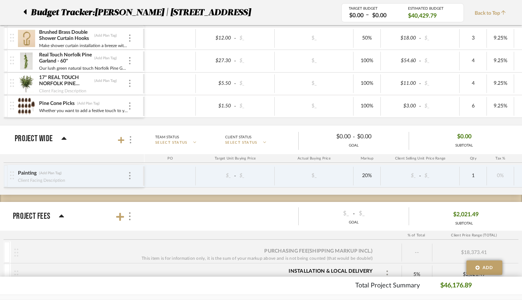
scroll to position [1823, 0]
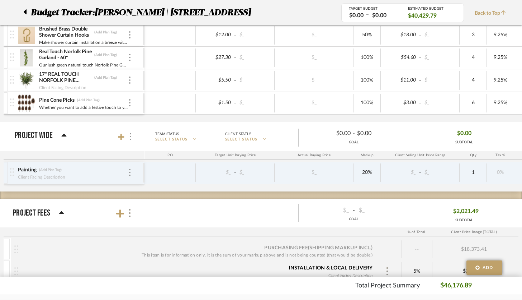
click at [63, 134] on icon at bounding box center [64, 134] width 5 height 3
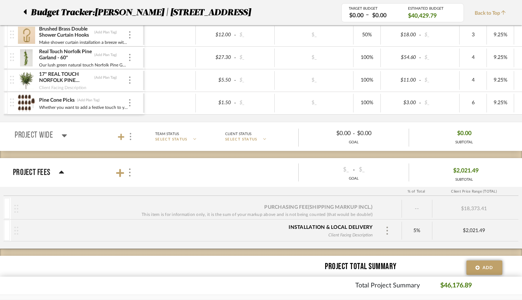
click at [58, 172] on div "Project Fees" at bounding box center [38, 172] width 51 height 13
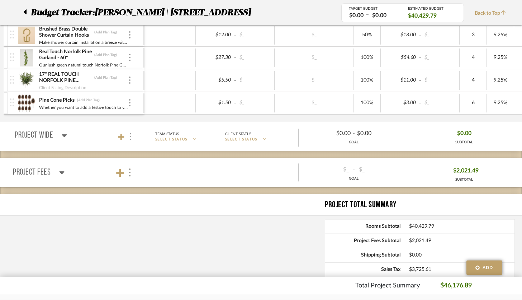
click at [60, 174] on icon at bounding box center [61, 172] width 5 height 9
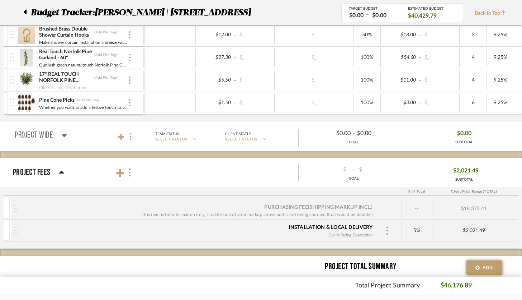
click at [38, 178] on p "Project Fees" at bounding box center [31, 172] width 37 height 13
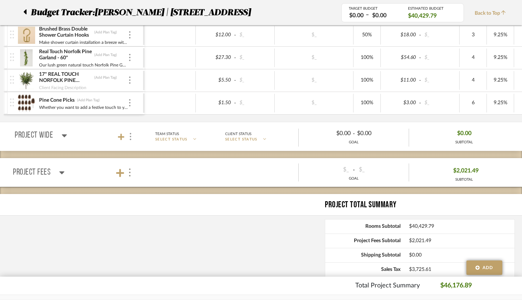
click at [42, 175] on p "Project Fees" at bounding box center [32, 172] width 38 height 13
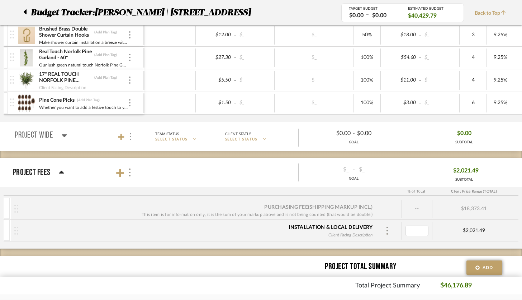
type input "0"
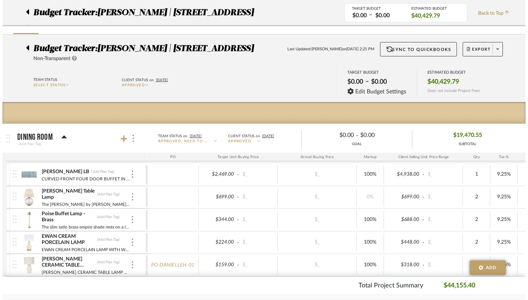
scroll to position [0, 0]
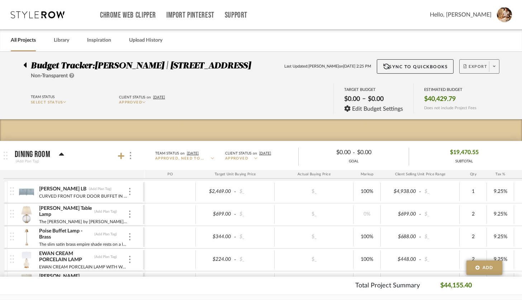
click at [479, 65] on span "Export" at bounding box center [476, 69] width 24 height 11
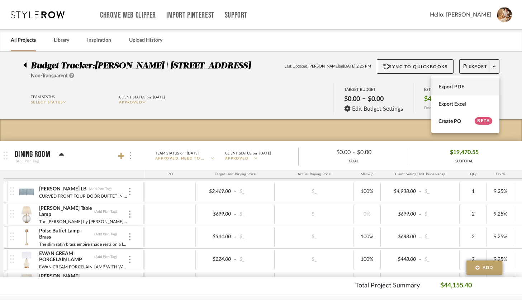
click at [470, 84] on span "Export PDF" at bounding box center [466, 87] width 54 height 6
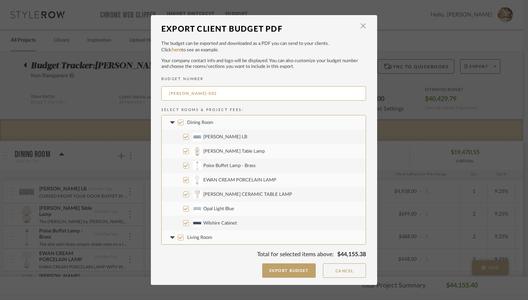
click at [184, 148] on input "[PERSON_NAME] Table Lamp" at bounding box center [186, 151] width 6 height 6
checkbox input "false"
click at [184, 179] on input "EWAN CREAM PORCELAIN LAMP" at bounding box center [186, 180] width 6 height 6
checkbox input "false"
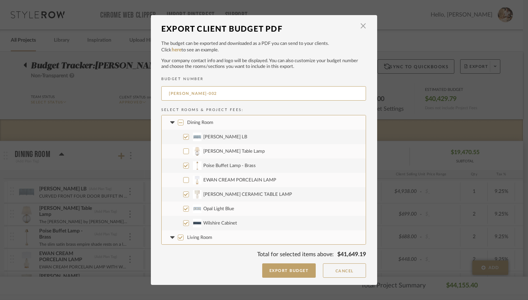
click at [183, 208] on input "Opal Light Blue" at bounding box center [186, 209] width 6 height 6
checkbox input "false"
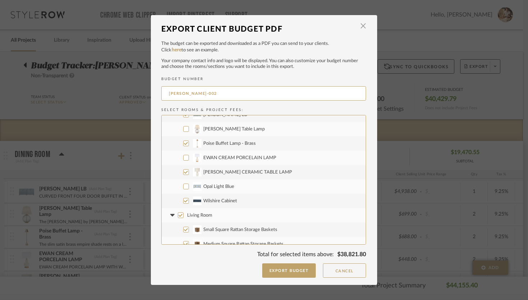
scroll to position [25, 0]
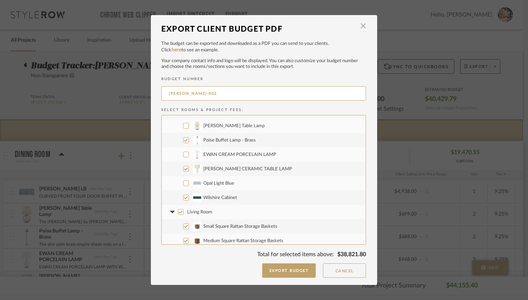
click at [183, 195] on input "Wilshire Cabinet" at bounding box center [186, 198] width 6 height 6
checkbox input "false"
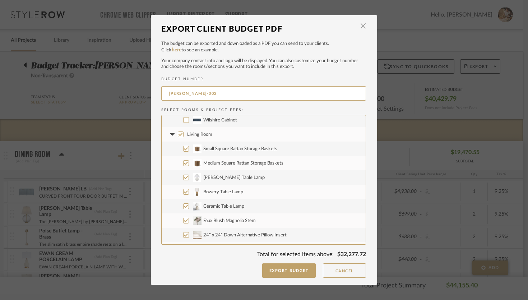
scroll to position [109, 0]
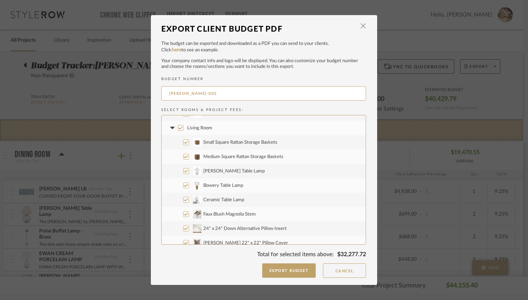
click at [183, 172] on input "Graham Table Lamp" at bounding box center [186, 171] width 6 height 6
checkbox input "false"
click at [184, 184] on input "Bowery Table Lamp" at bounding box center [186, 185] width 6 height 6
checkbox input "false"
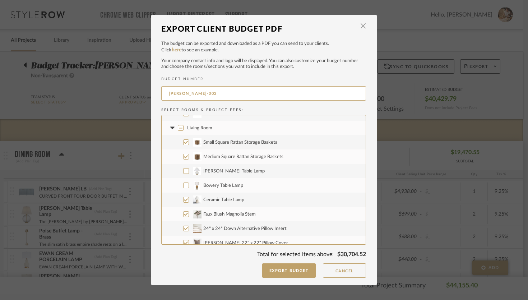
click at [185, 199] on input "Ceramic Table Lamp" at bounding box center [186, 200] width 6 height 6
checkbox input "false"
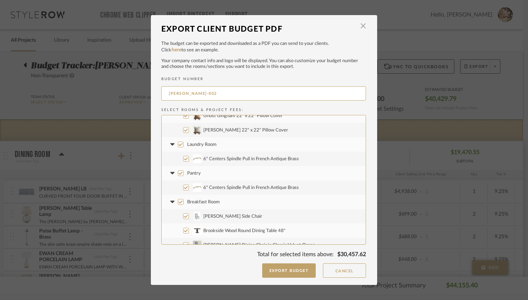
scroll to position [267, 0]
click at [184, 156] on input "6" Centers Spindle Pull in French Antique Brass" at bounding box center [186, 157] width 6 height 6
checkbox input "false"
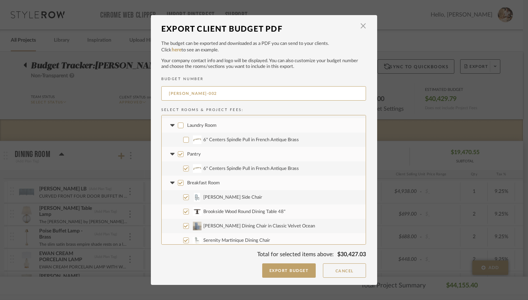
scroll to position [303, 0]
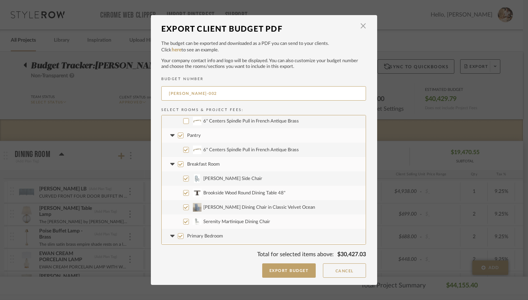
click at [183, 177] on input "Wilson Side Chair" at bounding box center [186, 178] width 6 height 6
checkbox input "false"
click at [184, 220] on input "Serenity Martinique Dining Chair" at bounding box center [186, 222] width 6 height 6
checkbox input "false"
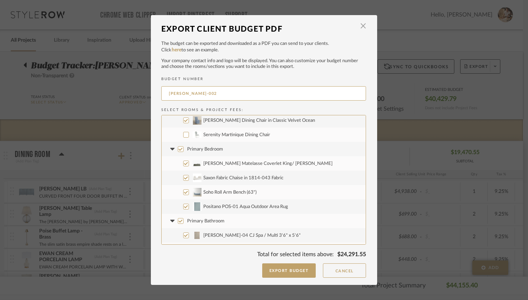
scroll to position [390, 0]
click at [183, 177] on input "Saxon Fabric Chaise in 1814-043 Fabric" at bounding box center [186, 177] width 6 height 6
checkbox input "false"
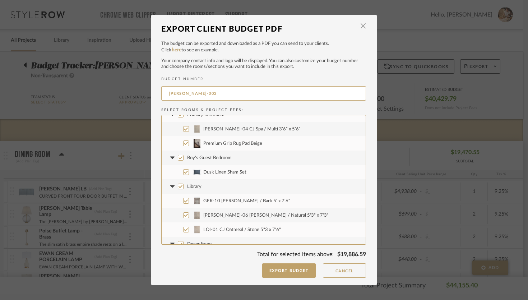
scroll to position [509, 0]
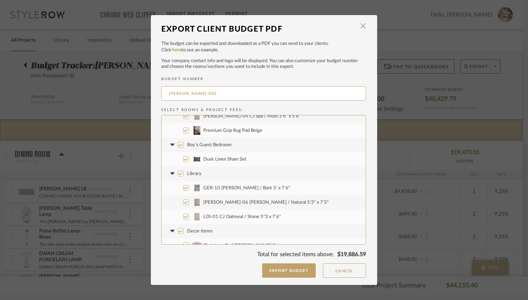
click at [184, 187] on input "GER-10 AL Moss / Bark 5' x 7'6"" at bounding box center [186, 188] width 6 height 6
checkbox input "false"
click at [184, 217] on input "LOI-01 CJ Oatmeal / Stone 5"3 x 7'6"" at bounding box center [186, 217] width 6 height 6
checkbox input "false"
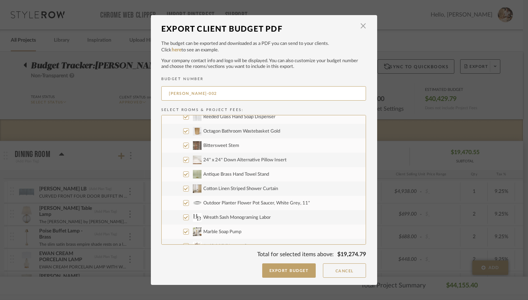
scroll to position [774, 0]
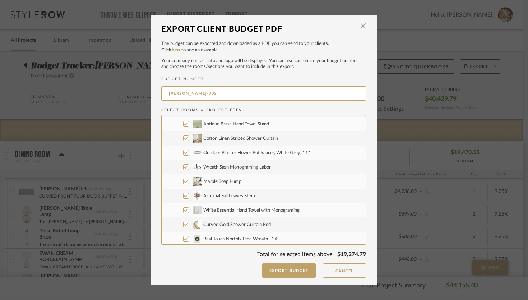
click at [183, 179] on input "Marble Soap Pump" at bounding box center [186, 181] width 6 height 6
checkbox input "false"
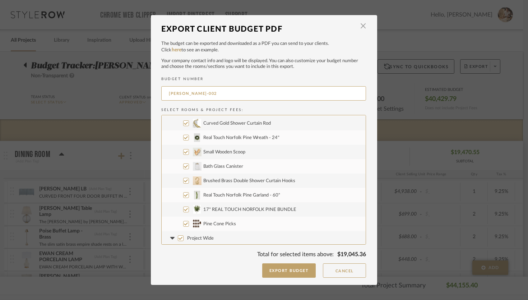
scroll to position [919, 0]
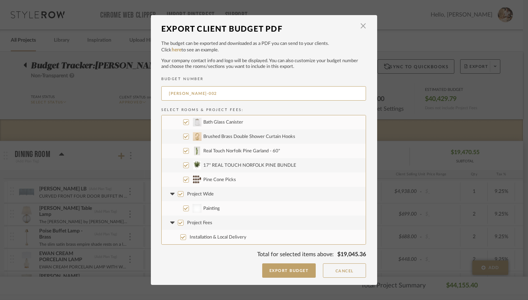
click at [183, 207] on input "Painting" at bounding box center [186, 208] width 6 height 6
checkbox input "false"
click at [178, 222] on input "Project Fees" at bounding box center [181, 223] width 6 height 6
checkbox input "false"
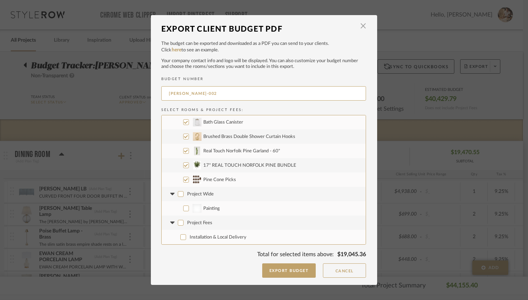
checkbox input "false"
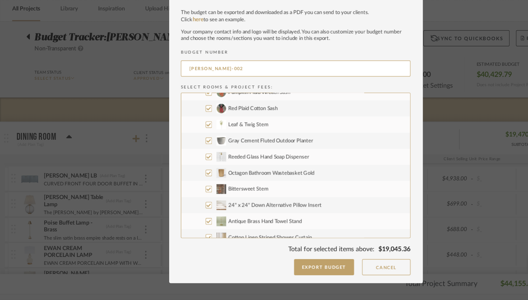
scroll to position [670, 0]
click at [183, 214] on input "24" x 24" Down Alternative Pillow Insert" at bounding box center [186, 214] width 6 height 6
checkbox input "false"
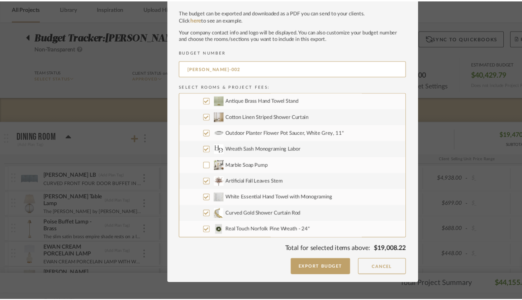
scroll to position [797, 0]
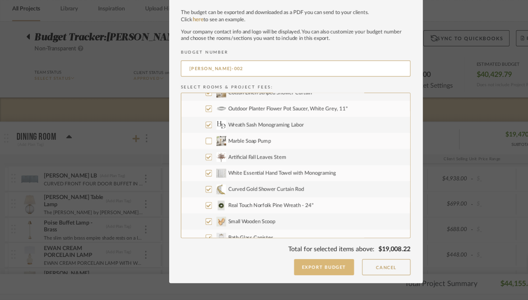
click at [303, 273] on button "Export Budget" at bounding box center [289, 270] width 54 height 14
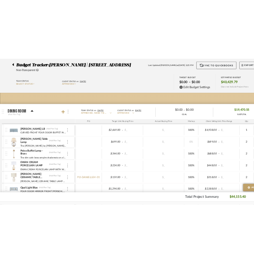
scroll to position [20, 0]
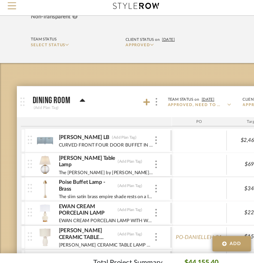
scroll to position [20, 0]
